Goal: Task Accomplishment & Management: Use online tool/utility

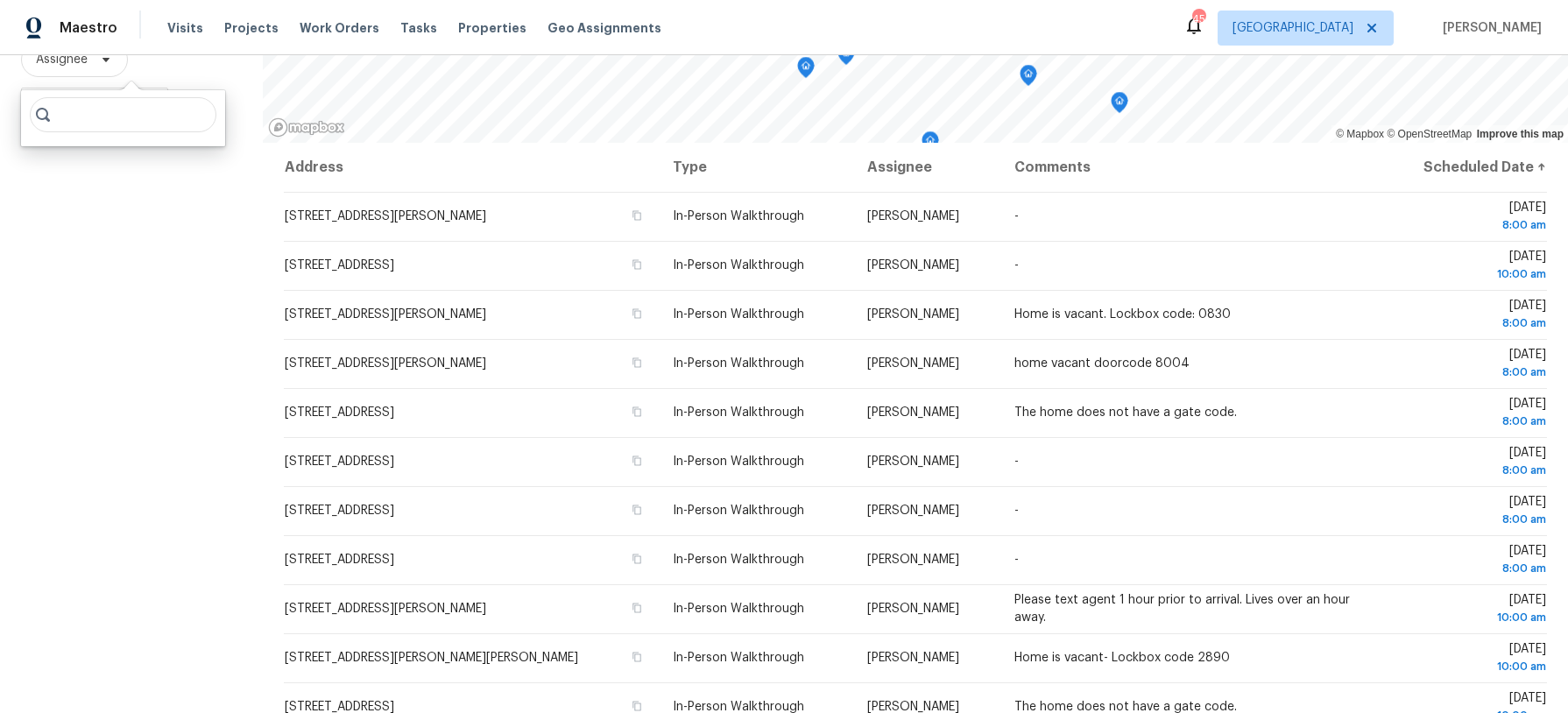
scroll to position [508, 0]
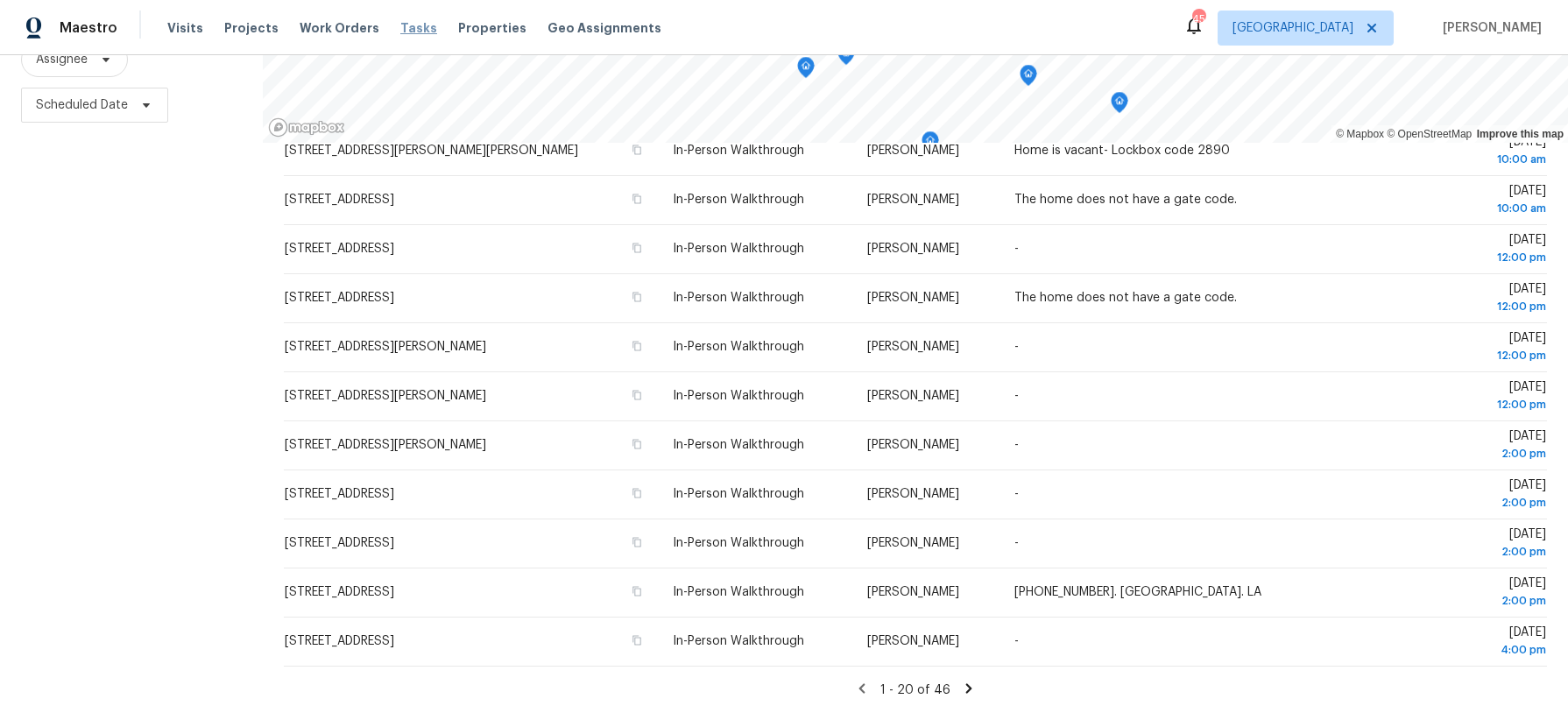
click at [411, 27] on span "Tasks" at bounding box center [419, 28] width 37 height 12
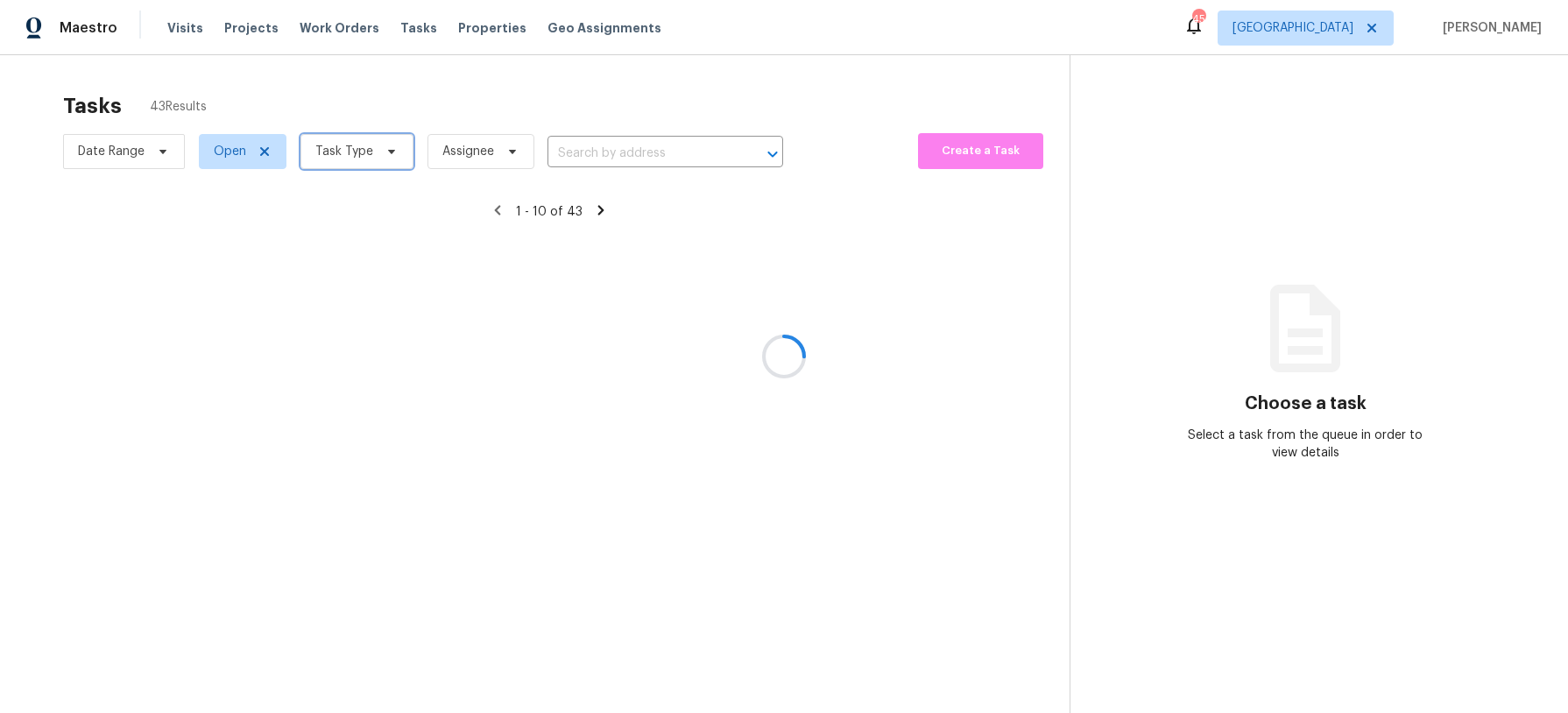
click at [393, 147] on icon at bounding box center [391, 151] width 14 height 14
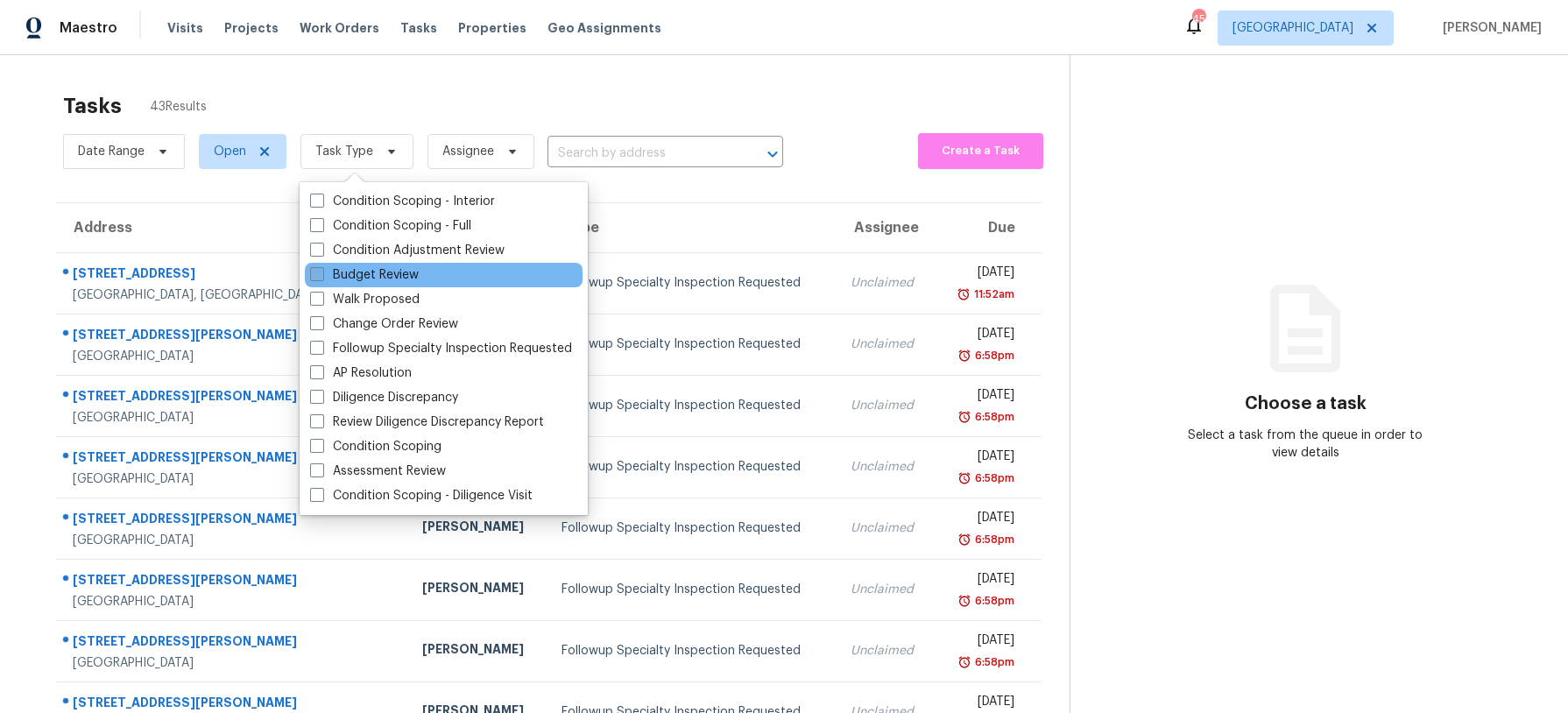
click at [391, 278] on label "Budget Review" at bounding box center [365, 275] width 109 height 18
click at [321, 278] on input "Budget Review" at bounding box center [316, 272] width 11 height 11
checkbox input "true"
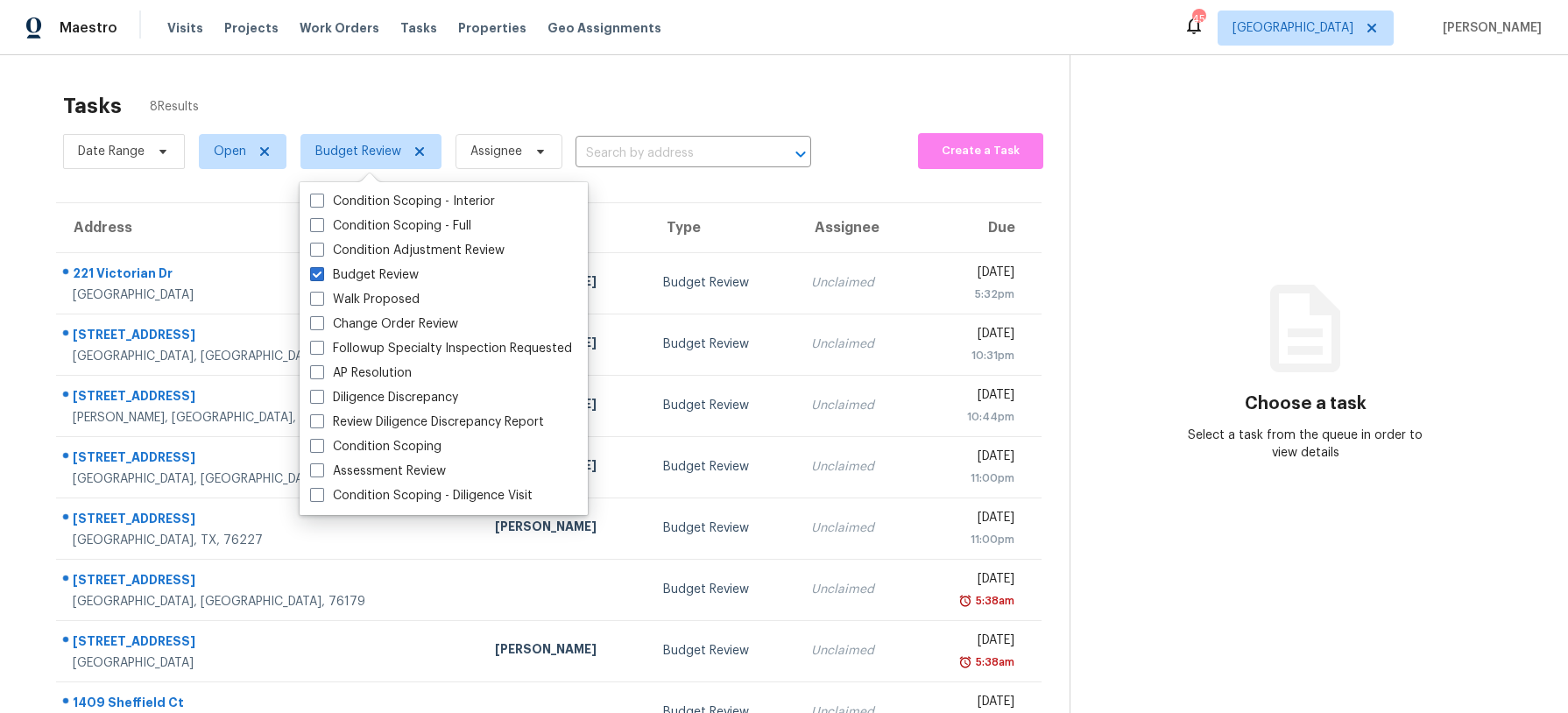
click at [465, 87] on div "Tasks 8 Results" at bounding box center [565, 105] width 1006 height 45
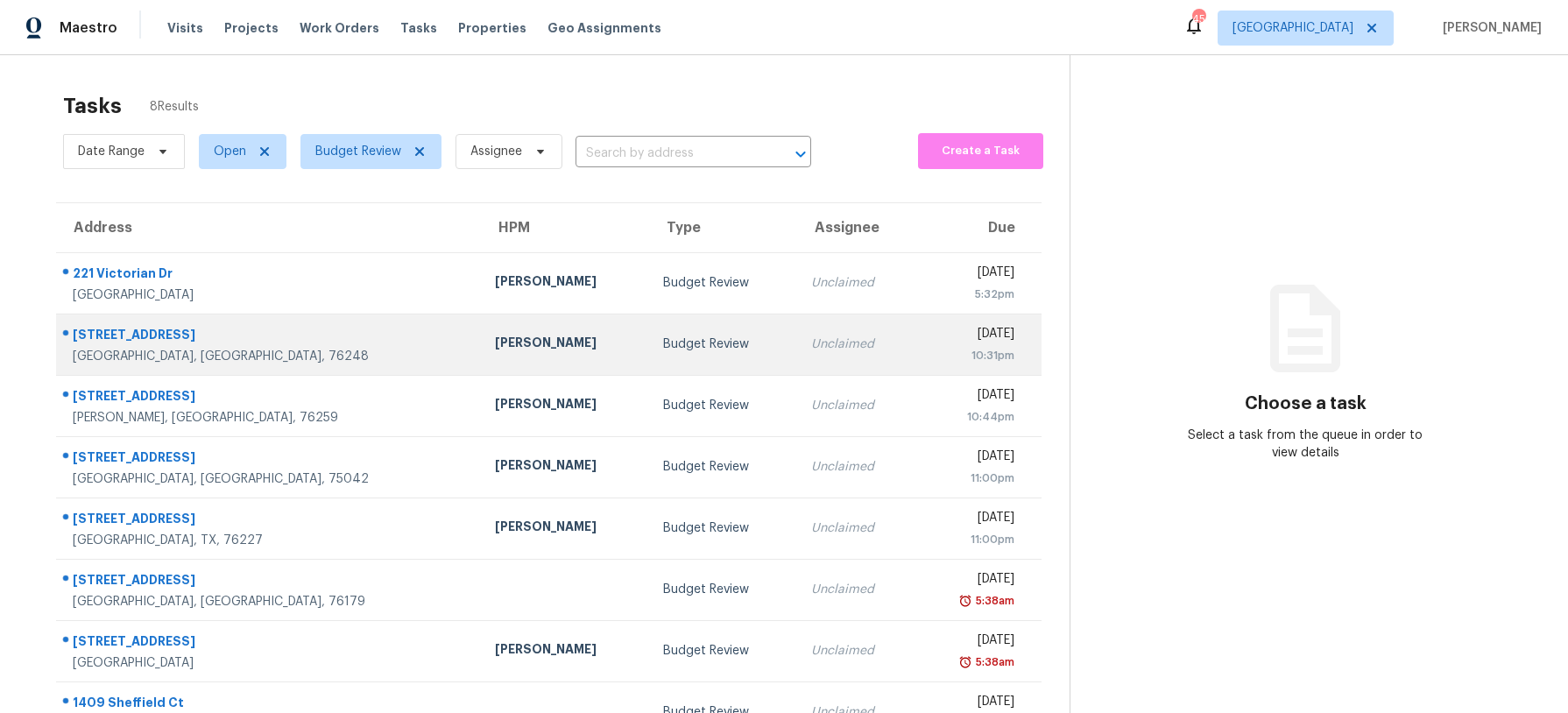
scroll to position [55, 0]
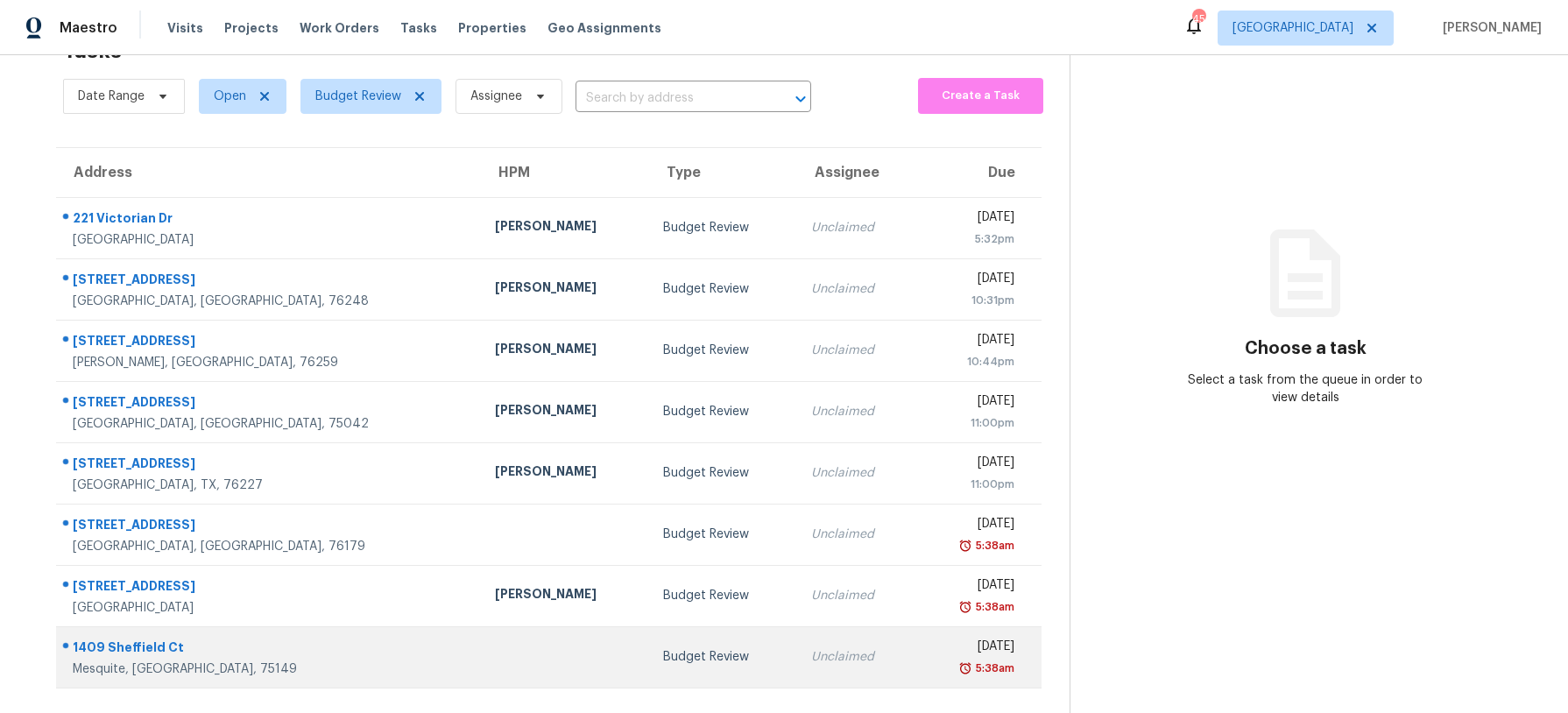
click at [663, 653] on div "Budget Review" at bounding box center [723, 657] width 120 height 18
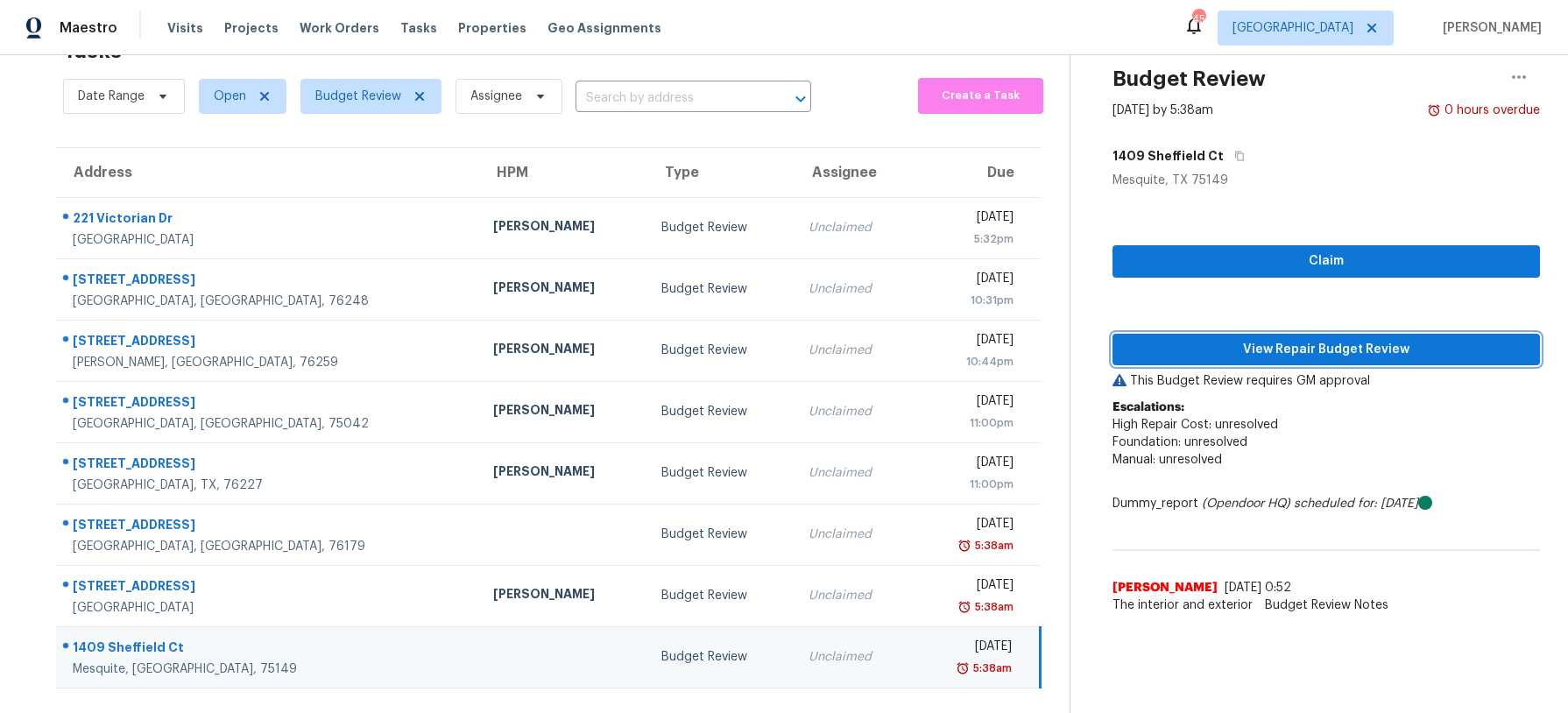
click at [1385, 345] on span "View Repair Budget Review" at bounding box center [1326, 350] width 400 height 22
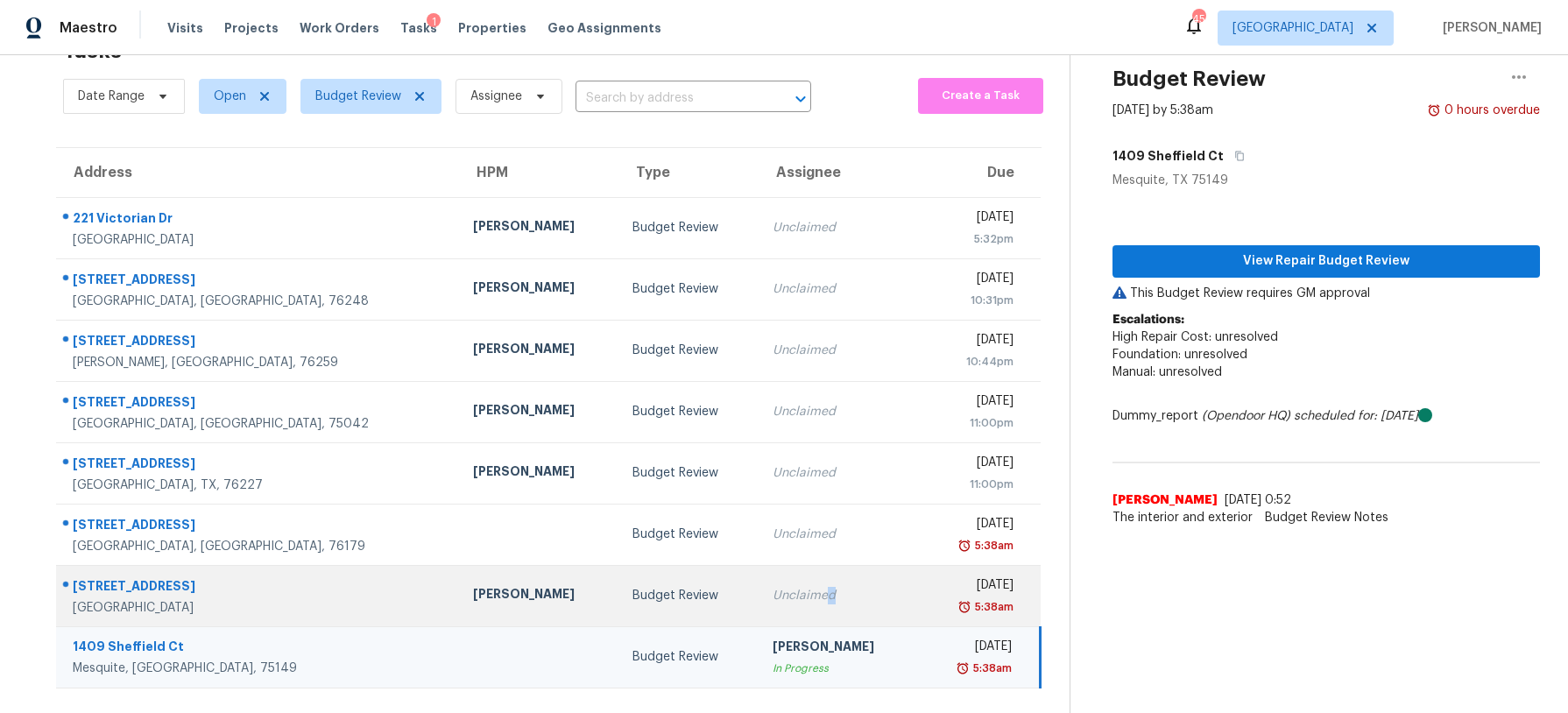
drag, startPoint x: 721, startPoint y: 598, endPoint x: 729, endPoint y: 591, distance: 10.6
click at [772, 591] on div "Unclaimed" at bounding box center [838, 595] width 132 height 18
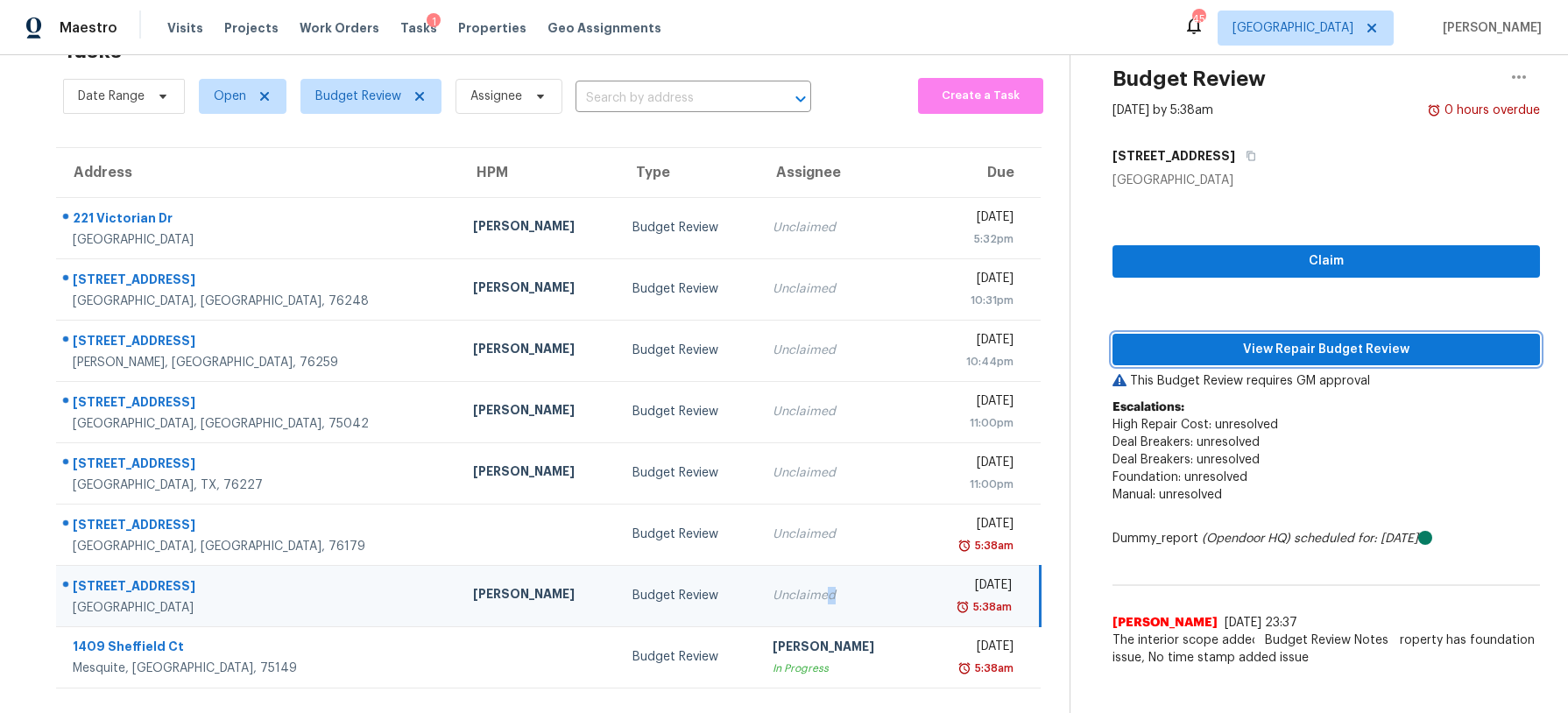
click at [1169, 363] on button "View Repair Budget Review" at bounding box center [1326, 349] width 427 height 32
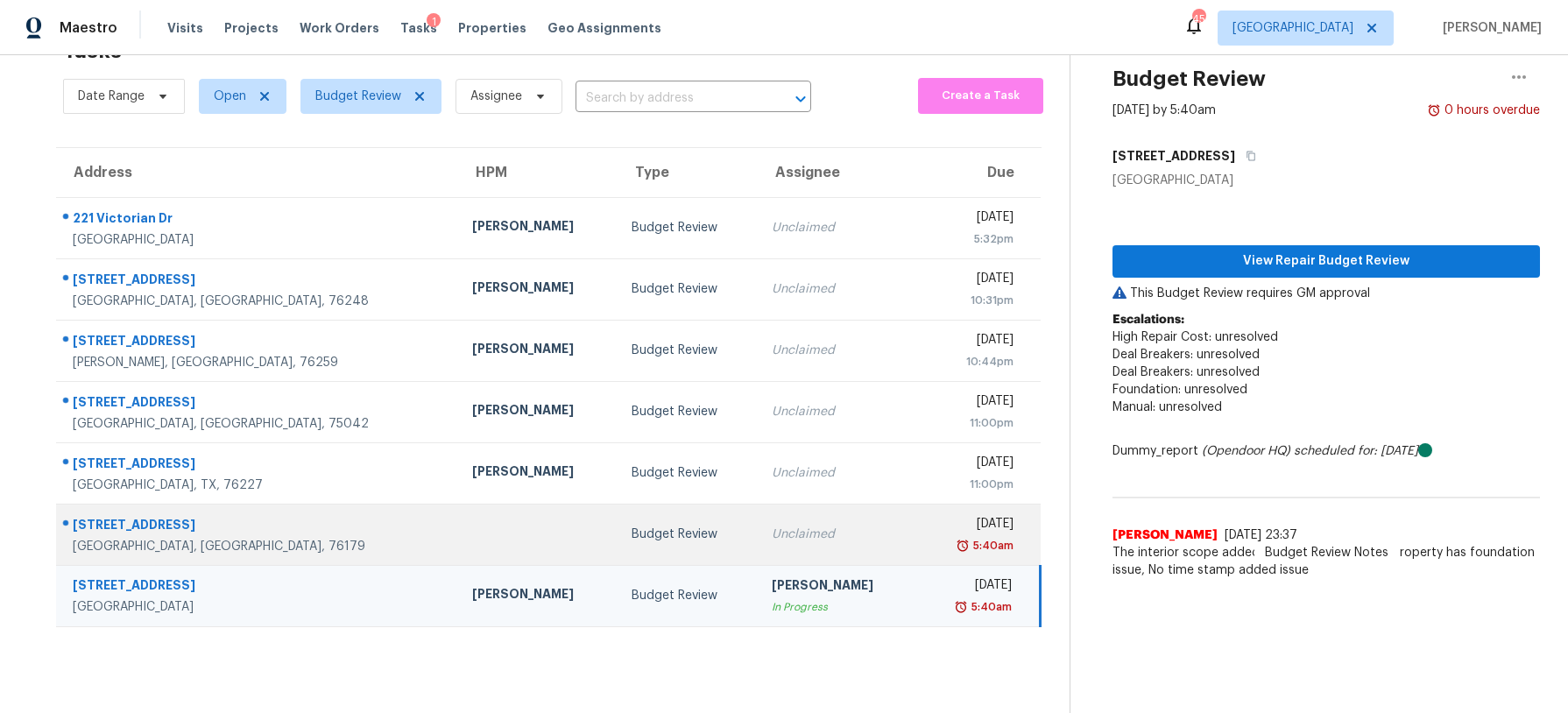
click at [632, 531] on div "Budget Review" at bounding box center [688, 534] width 112 height 18
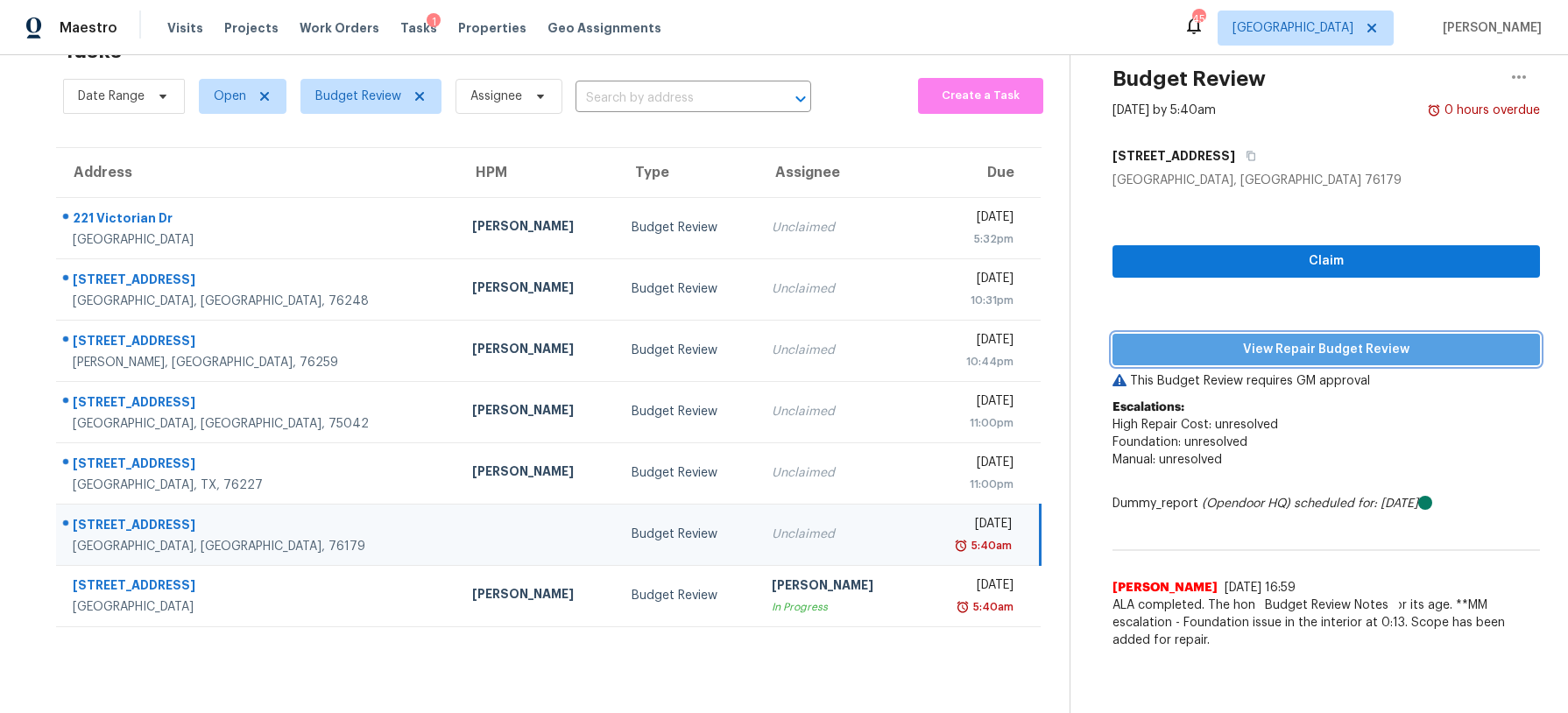
click at [1331, 343] on span "View Repair Budget Review" at bounding box center [1326, 350] width 400 height 22
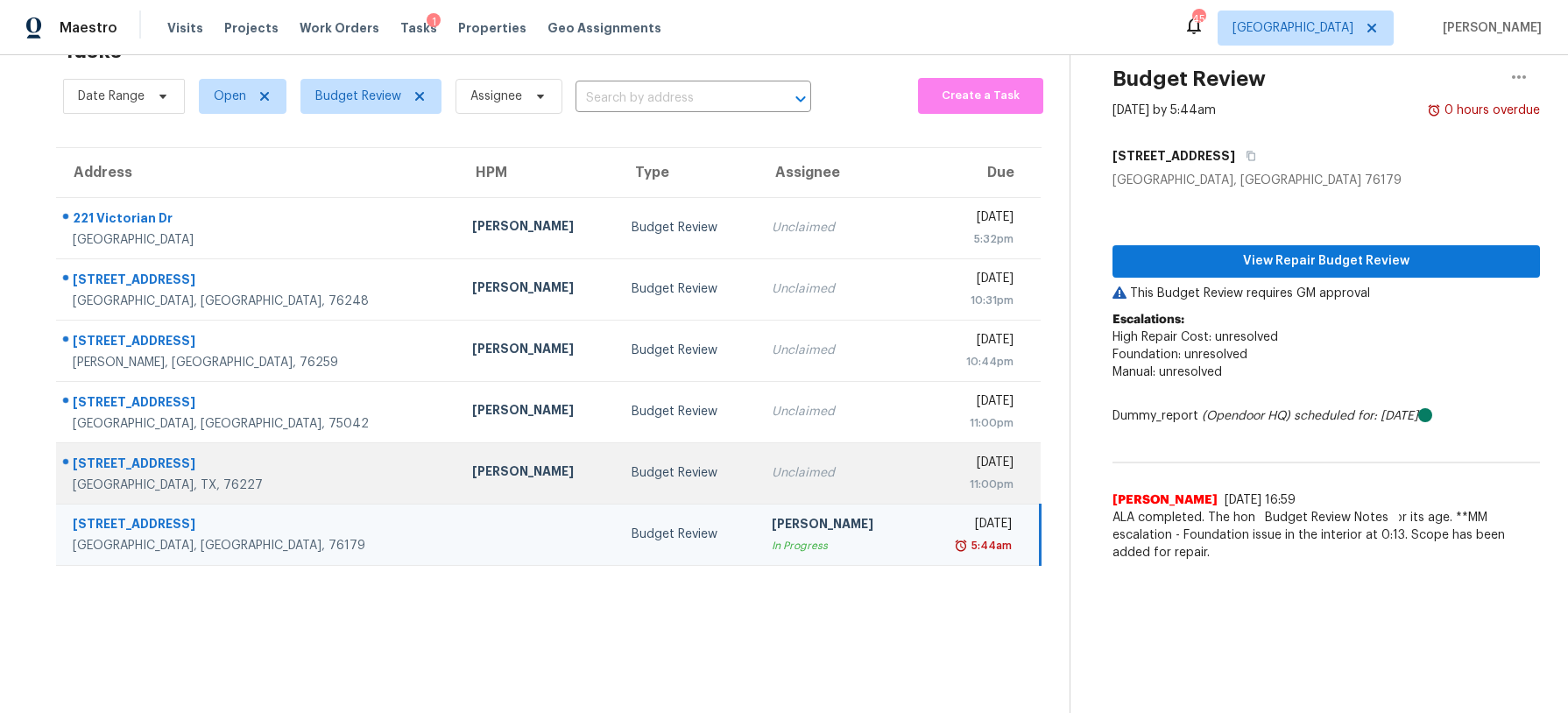
click at [632, 470] on div "Budget Review" at bounding box center [688, 473] width 112 height 18
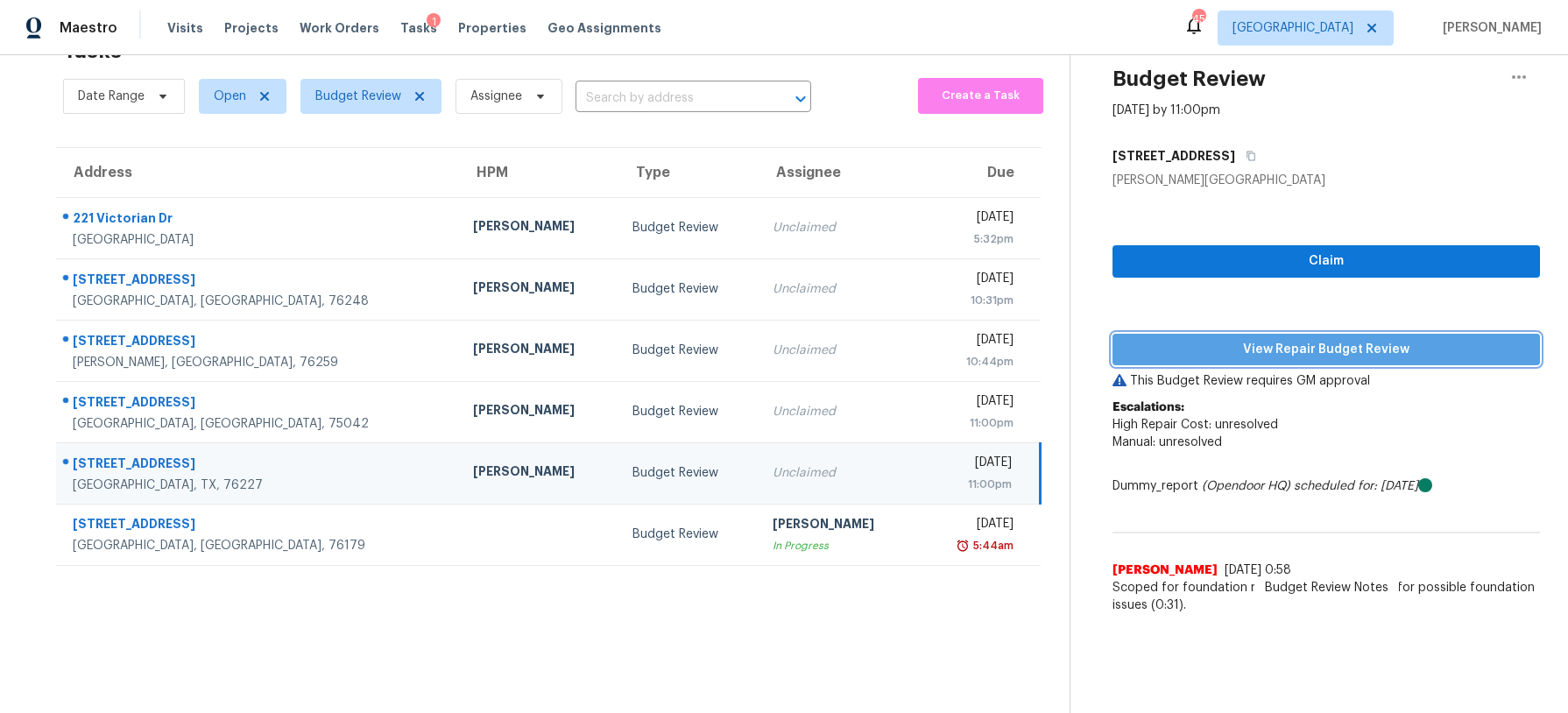
click at [1291, 344] on span "View Repair Budget Review" at bounding box center [1326, 350] width 400 height 22
